Goal: Task Accomplishment & Management: Manage account settings

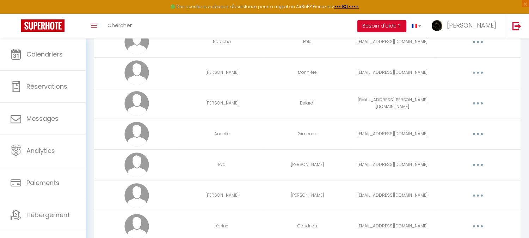
scroll to position [681, 0]
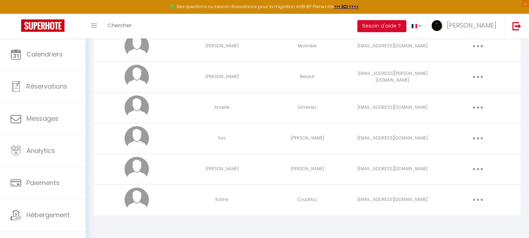
click at [316, 197] on td "Coudriau" at bounding box center [307, 199] width 85 height 31
click at [481, 196] on button "button" at bounding box center [478, 199] width 20 height 11
click at [449, 213] on link "Editer" at bounding box center [460, 216] width 52 height 12
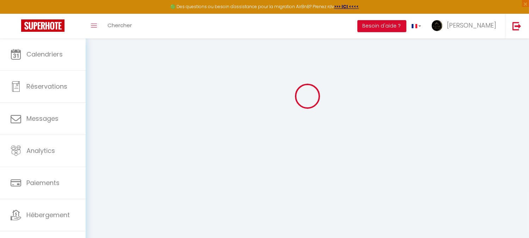
type input "Karine"
type input "Coudriau"
type input "[EMAIL_ADDRESS][DOMAIN_NAME]"
type textarea "[URL][DOMAIN_NAME]"
checkbox input "false"
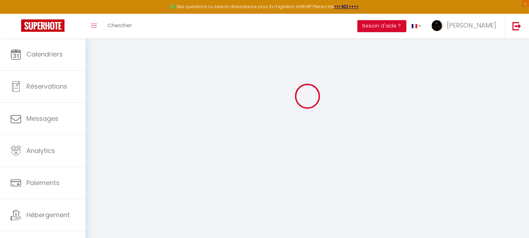
checkbox input "false"
checkbox input "true"
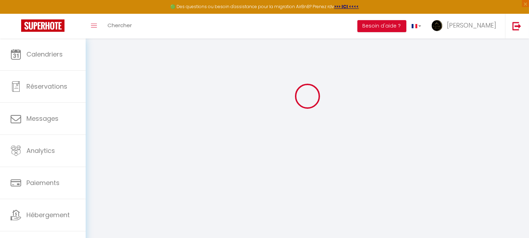
checkbox input "true"
checkbox input "false"
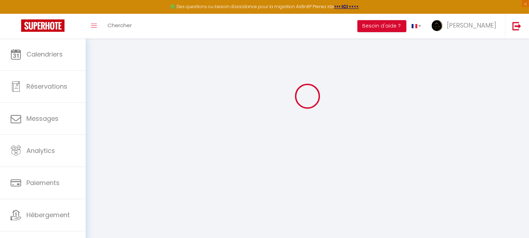
checkbox input "false"
select select
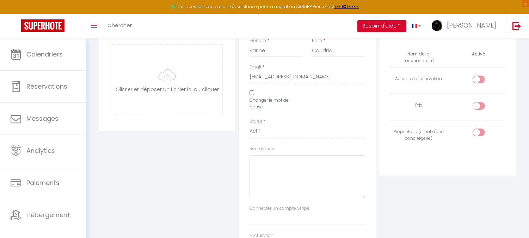
scroll to position [78, 0]
